Goal: Navigation & Orientation: Find specific page/section

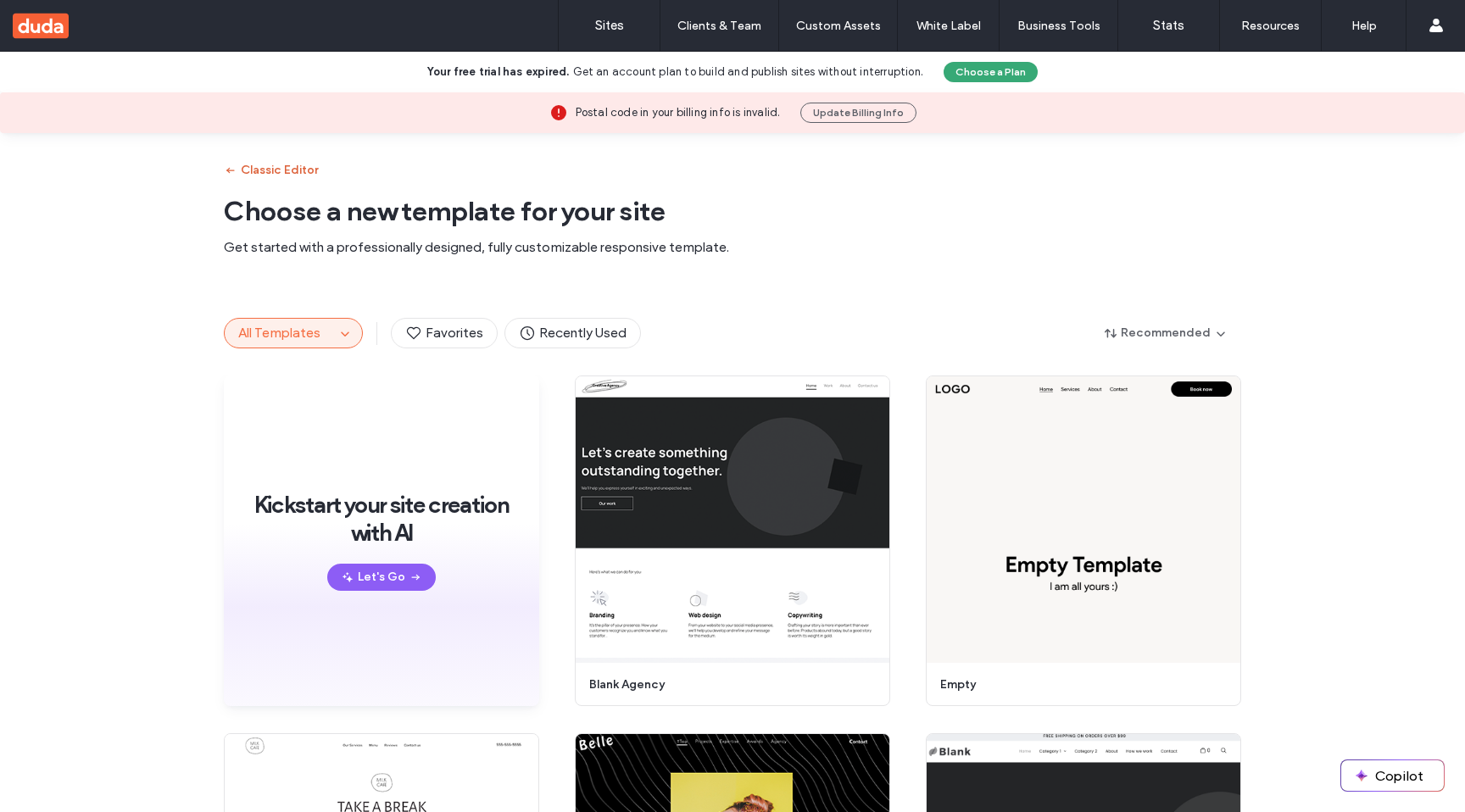
click at [294, 169] on button "Classic Editor" at bounding box center [270, 170] width 94 height 27
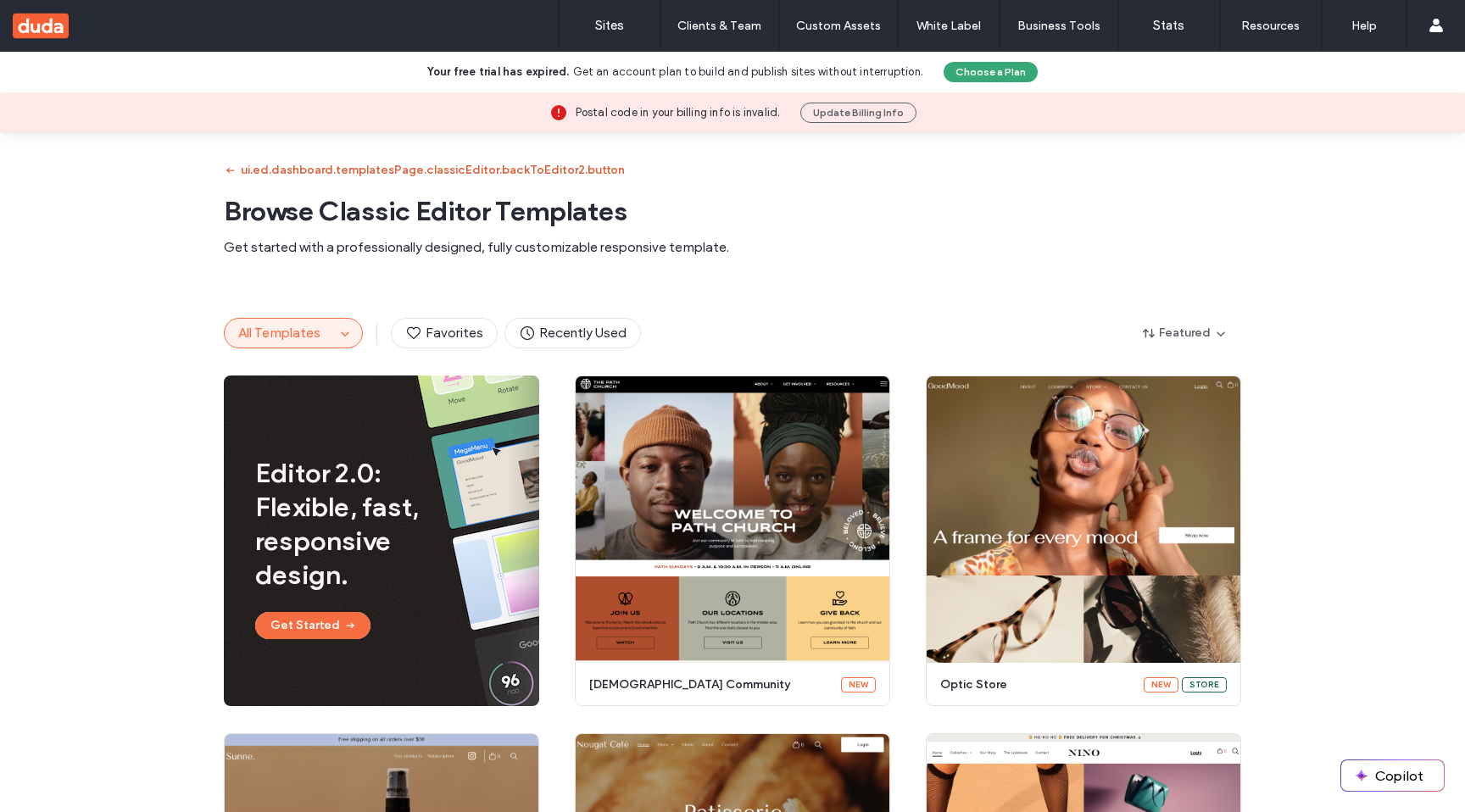
click at [312, 167] on button "ui.ed.dashboard.templatesPage.classicEditor.backToEditor2.button" at bounding box center [423, 170] width 401 height 27
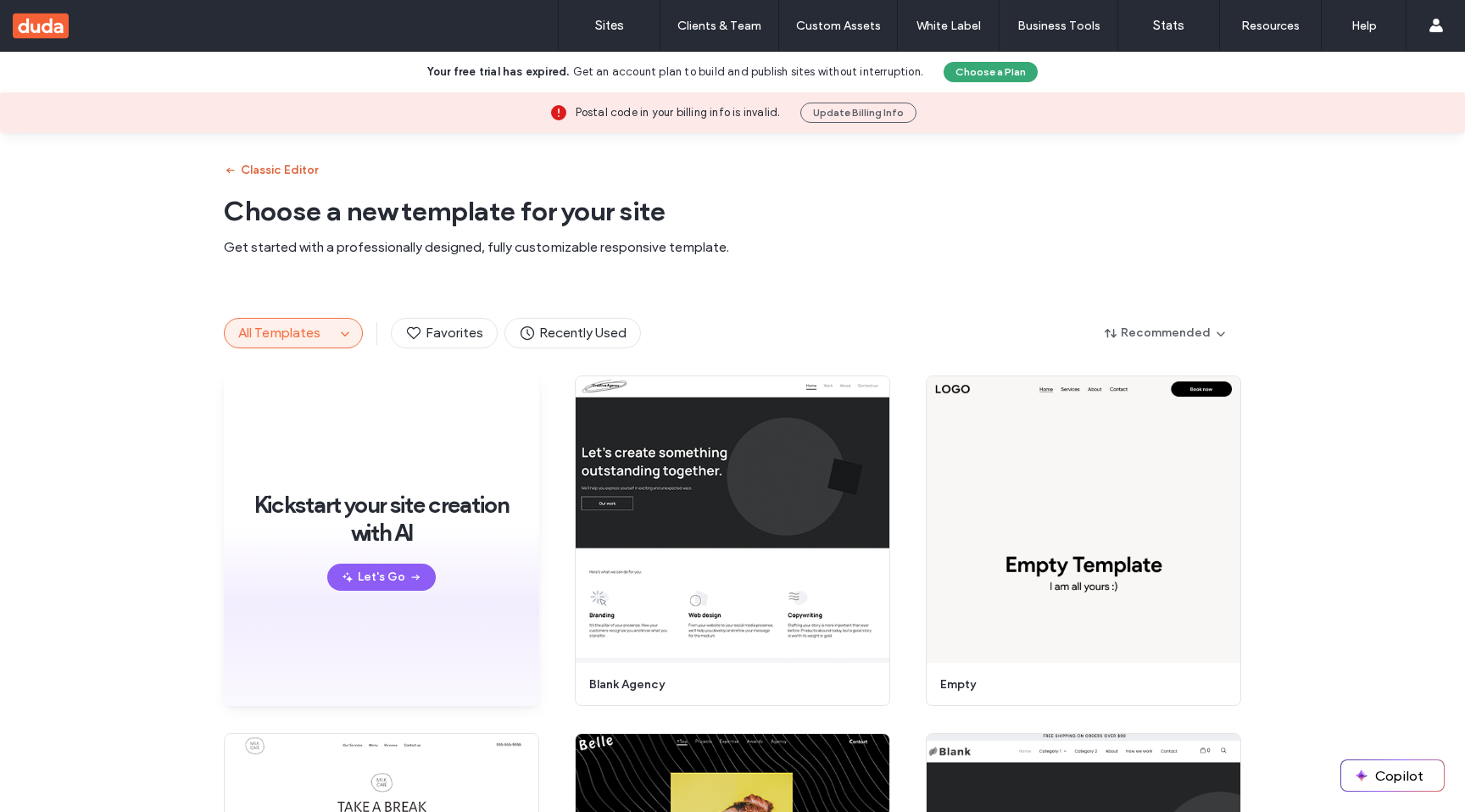
click at [292, 167] on button "Classic Editor" at bounding box center [270, 170] width 94 height 27
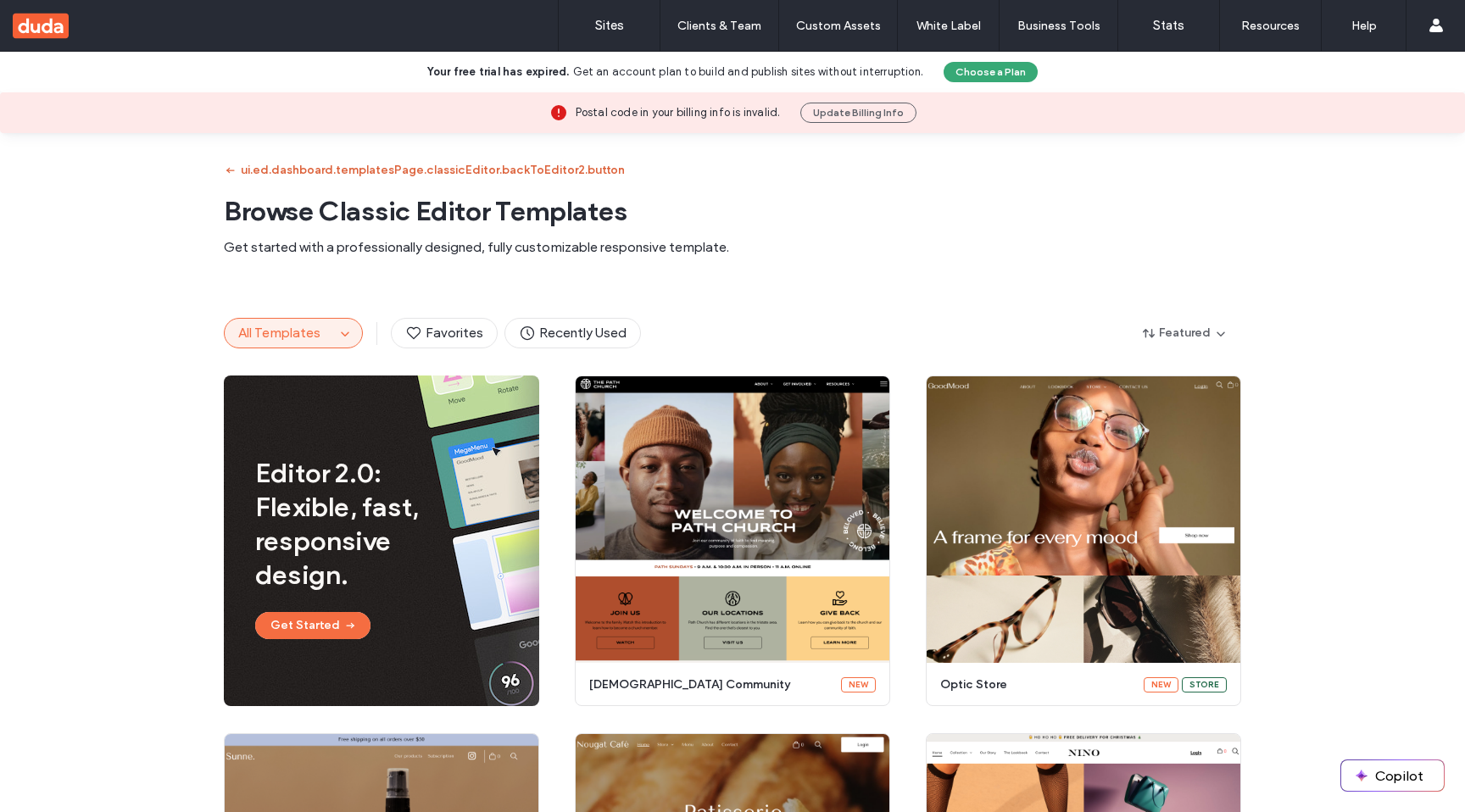
click at [292, 167] on button "ui.ed.dashboard.templatesPage.classicEditor.backToEditor2.button" at bounding box center [423, 170] width 401 height 27
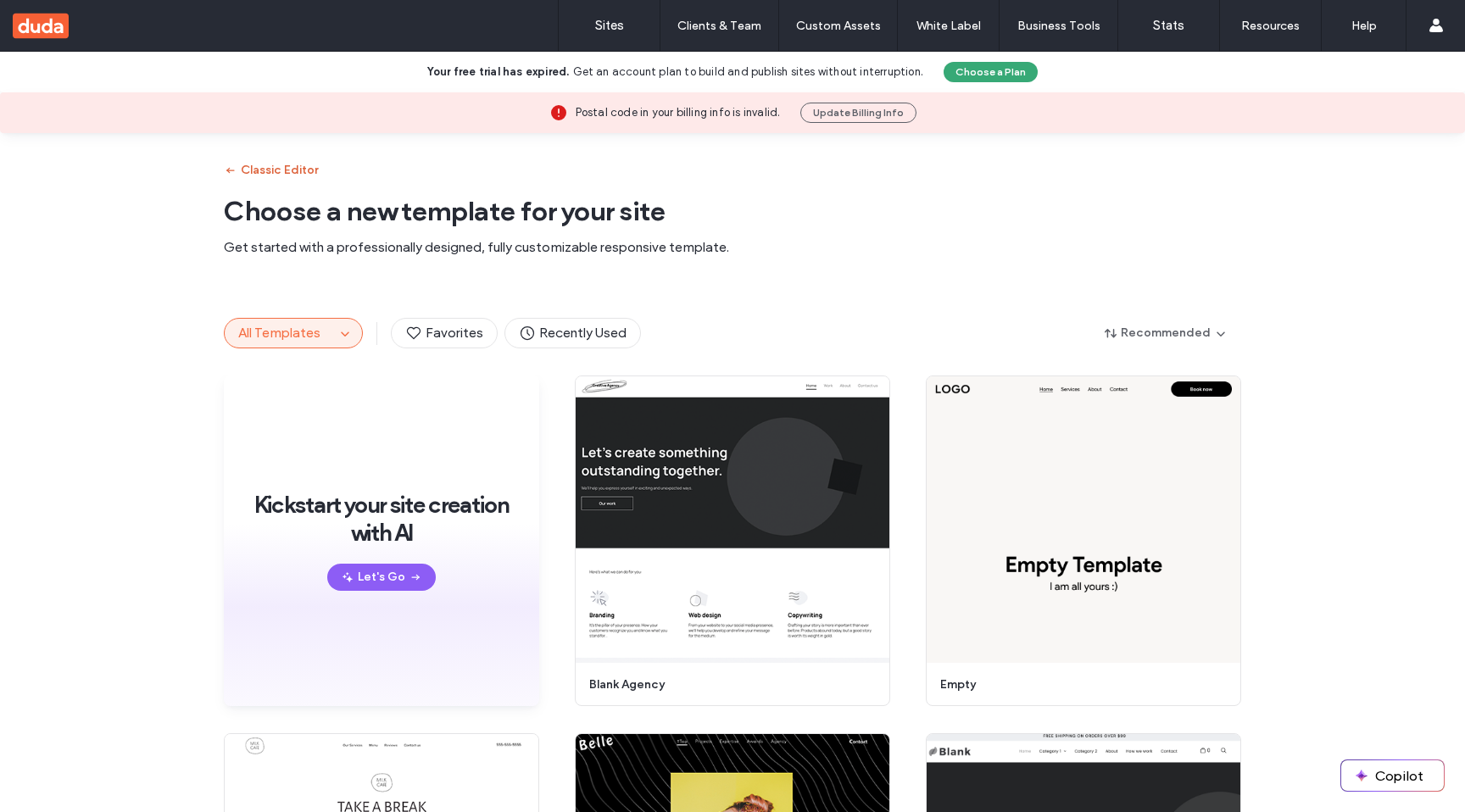
click at [292, 167] on button "Classic Editor" at bounding box center [270, 170] width 94 height 27
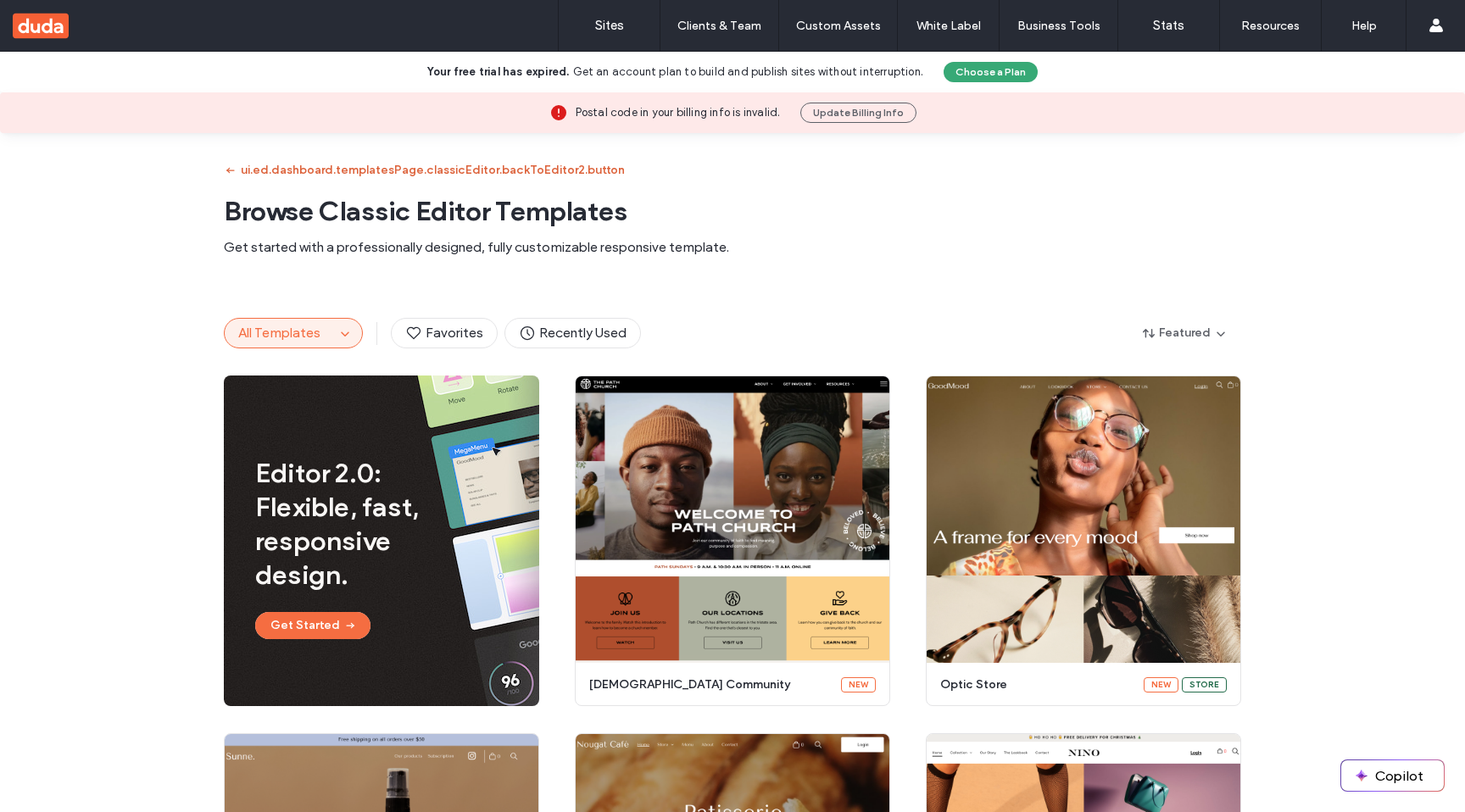
click at [292, 167] on button "ui.ed.dashboard.templatesPage.classicEditor.backToEditor2.button" at bounding box center [423, 170] width 401 height 27
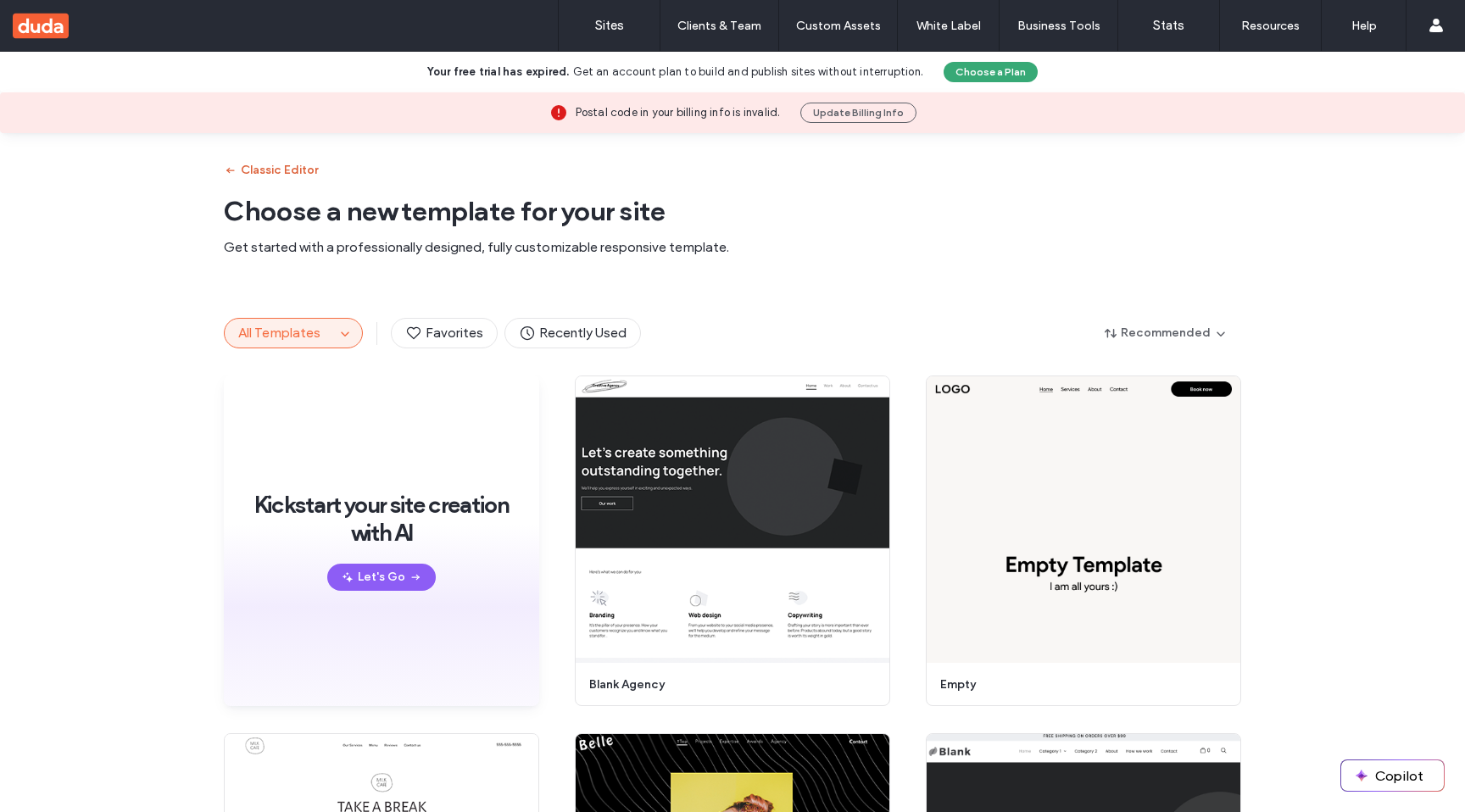
click at [292, 167] on button "Classic Editor" at bounding box center [270, 170] width 94 height 27
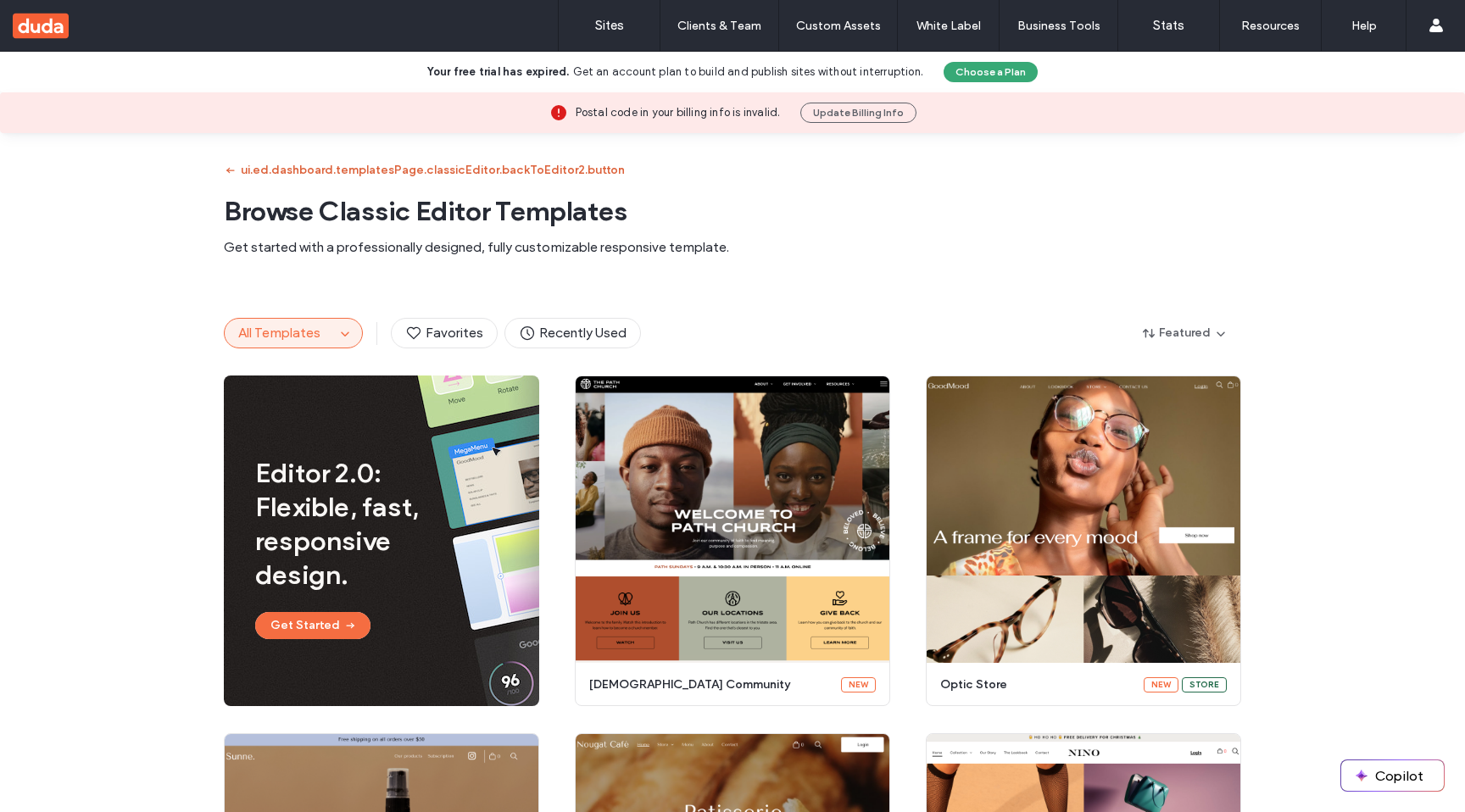
click at [292, 167] on button "ui.ed.dashboard.templatesPage.classicEditor.backToEditor2.button" at bounding box center [423, 170] width 401 height 27
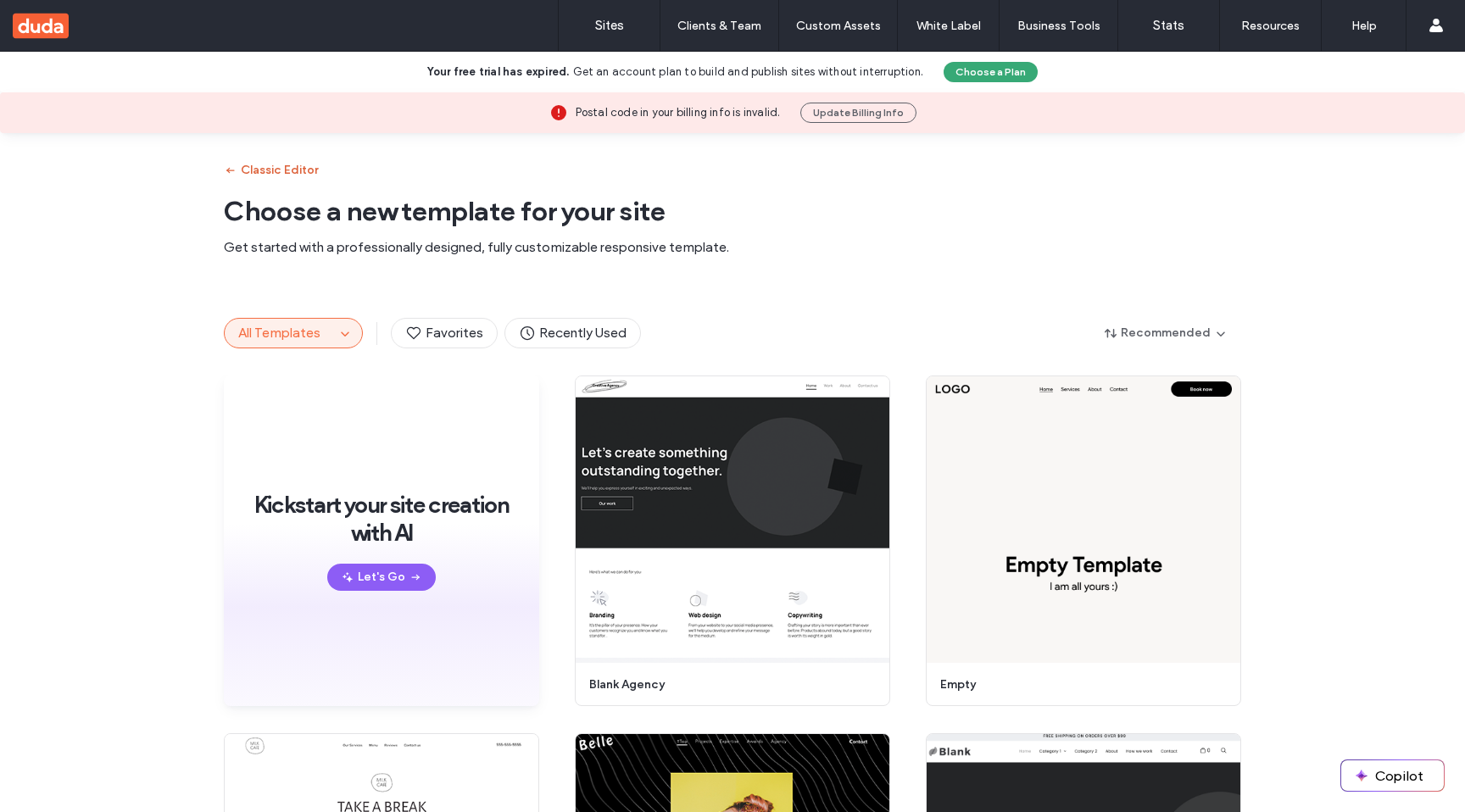
click at [292, 167] on button "Classic Editor" at bounding box center [270, 170] width 94 height 27
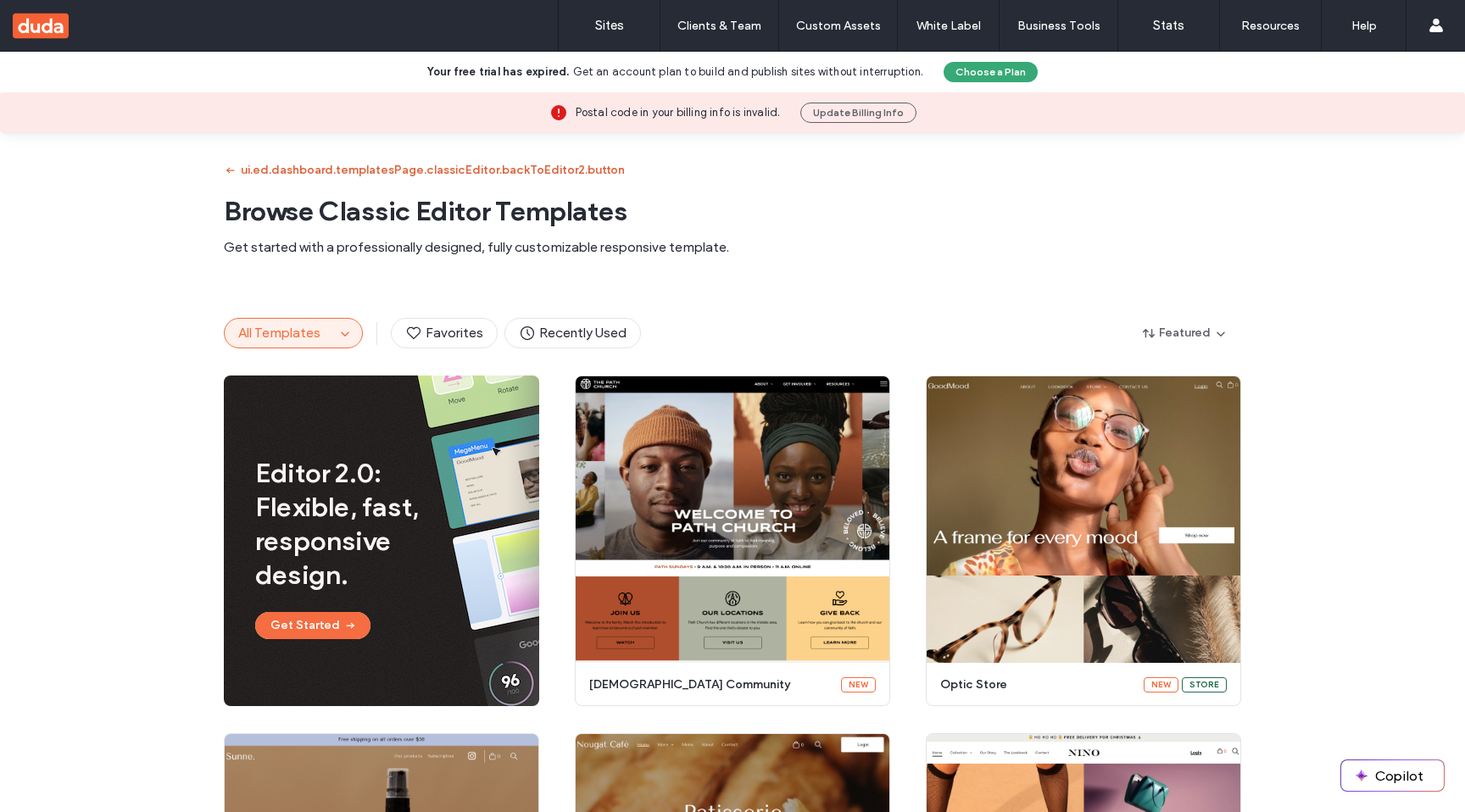
click at [292, 167] on button "ui.ed.dashboard.templatesPage.classicEditor.backToEditor2.button" at bounding box center [423, 170] width 401 height 27
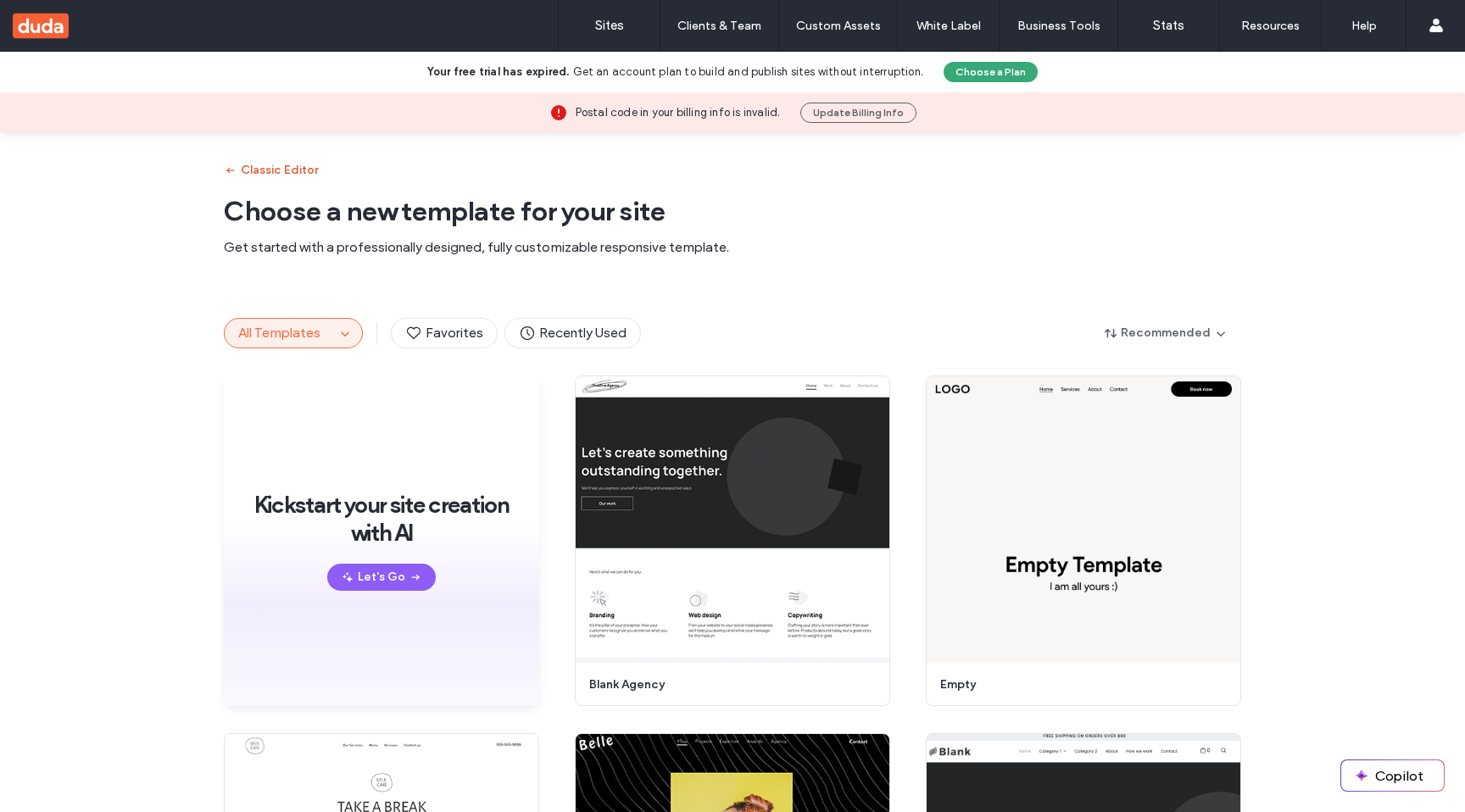
click at [292, 167] on button "Classic Editor" at bounding box center [270, 170] width 94 height 27
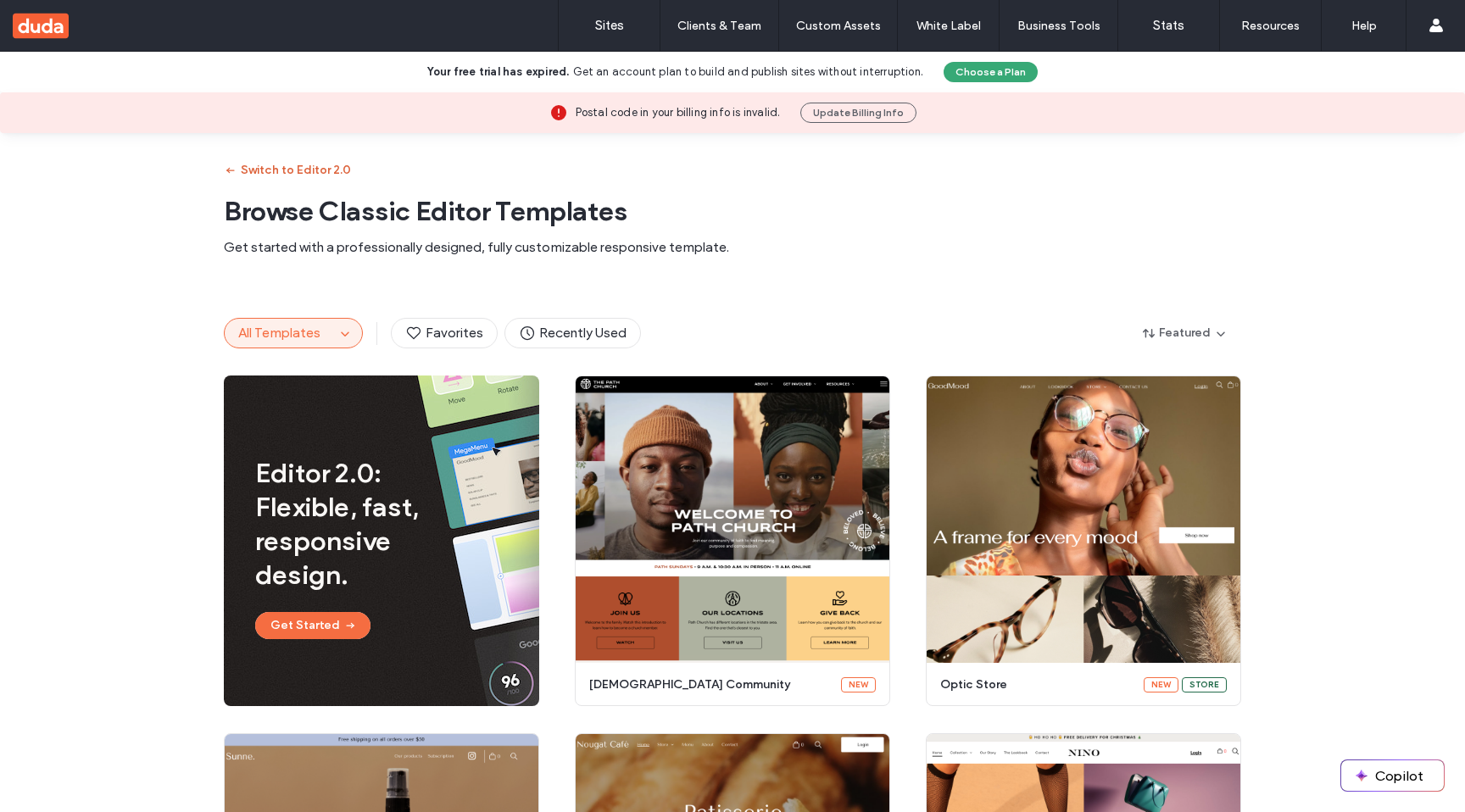
click at [270, 160] on button "Switch to Editor 2.0" at bounding box center [287, 170] width 127 height 27
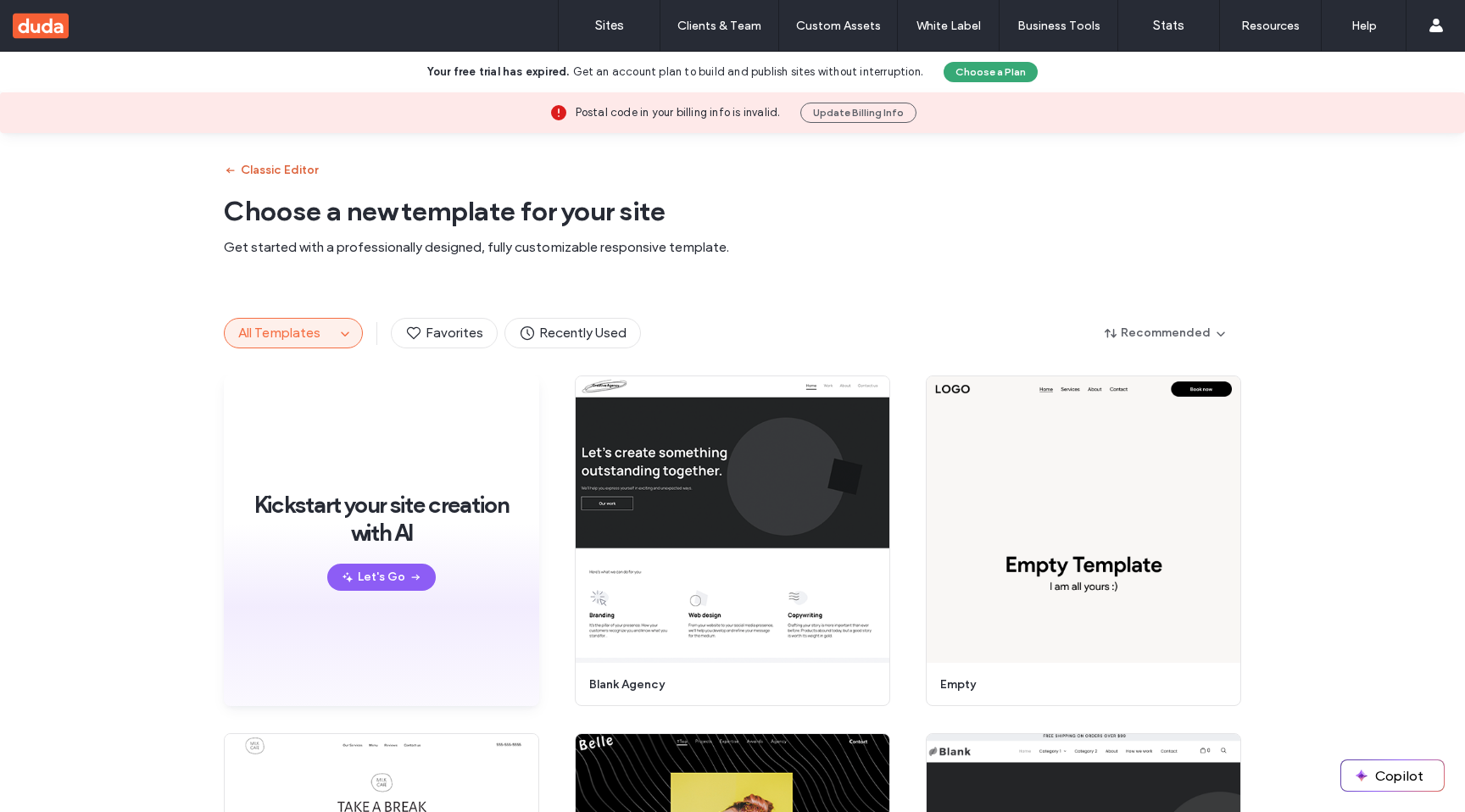
click at [272, 163] on button "Classic Editor" at bounding box center [270, 170] width 94 height 27
